Goal: Task Accomplishment & Management: Complete application form

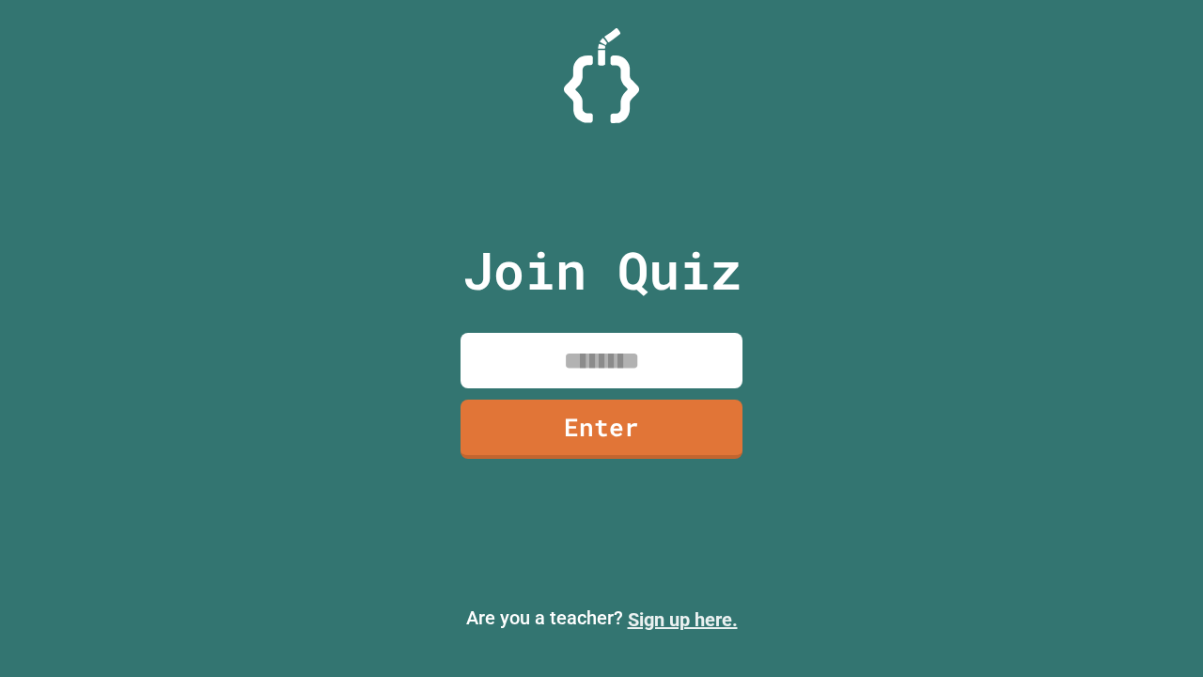
click at [683, 620] on link "Sign up here." at bounding box center [683, 619] width 110 height 23
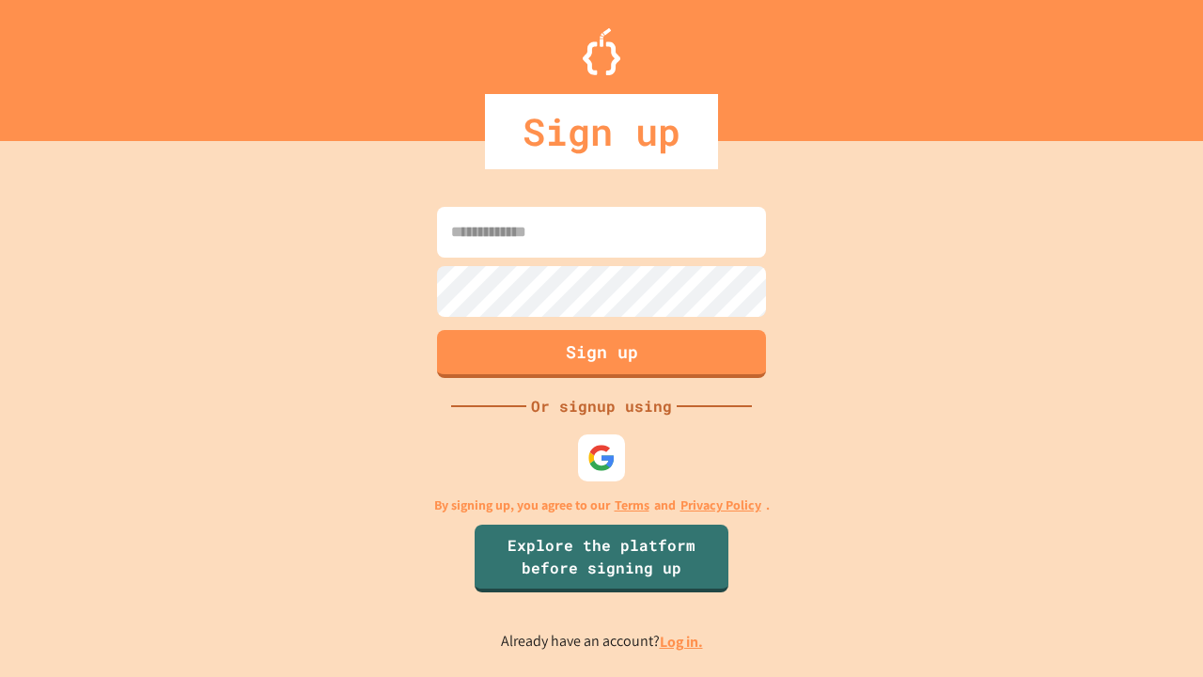
click at [683, 641] on link "Log in." at bounding box center [681, 642] width 43 height 20
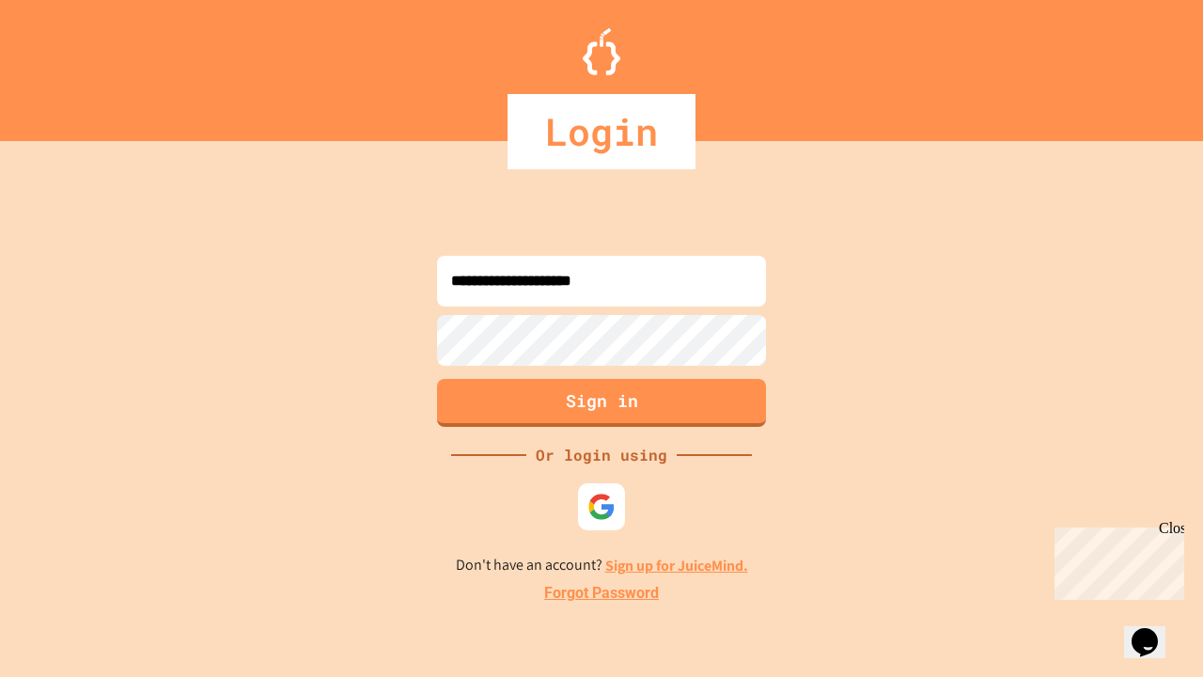
type input "**********"
